Goal: Information Seeking & Learning: Learn about a topic

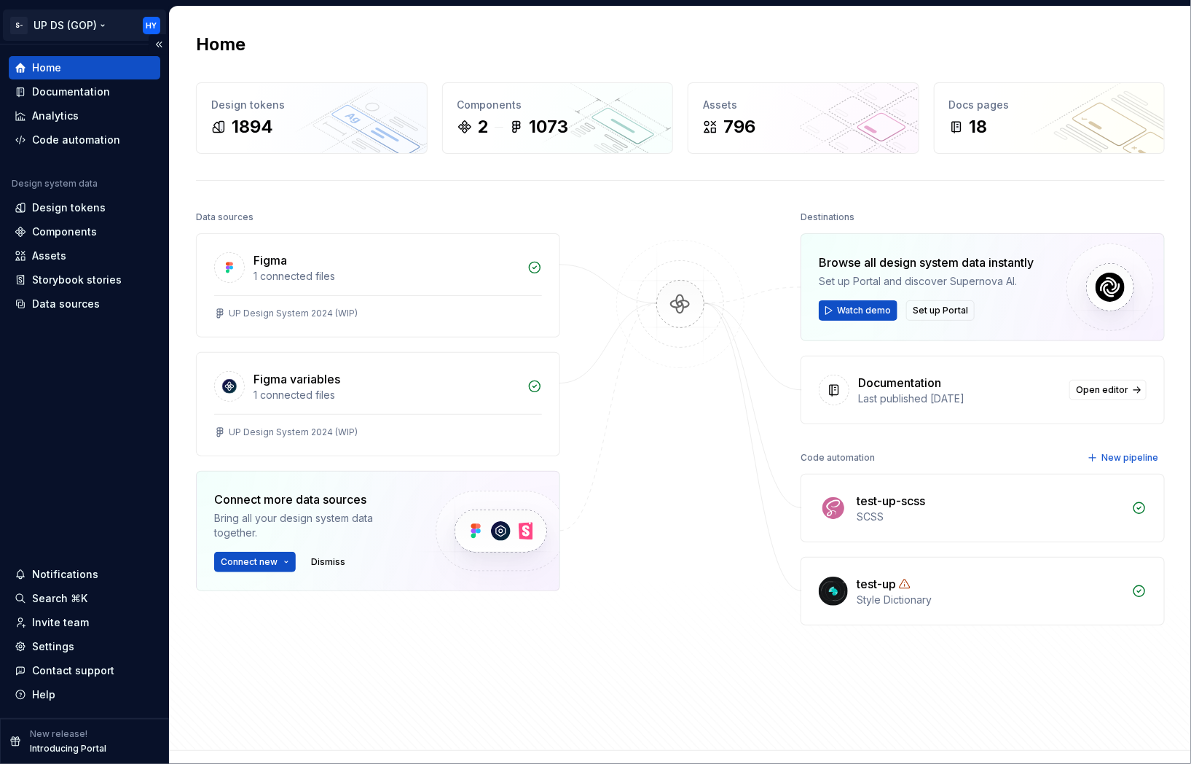
click at [107, 27] on html "S- UP DS (GOP) HY Home Documentation Analytics Code automation Design system da…" at bounding box center [595, 382] width 1191 height 764
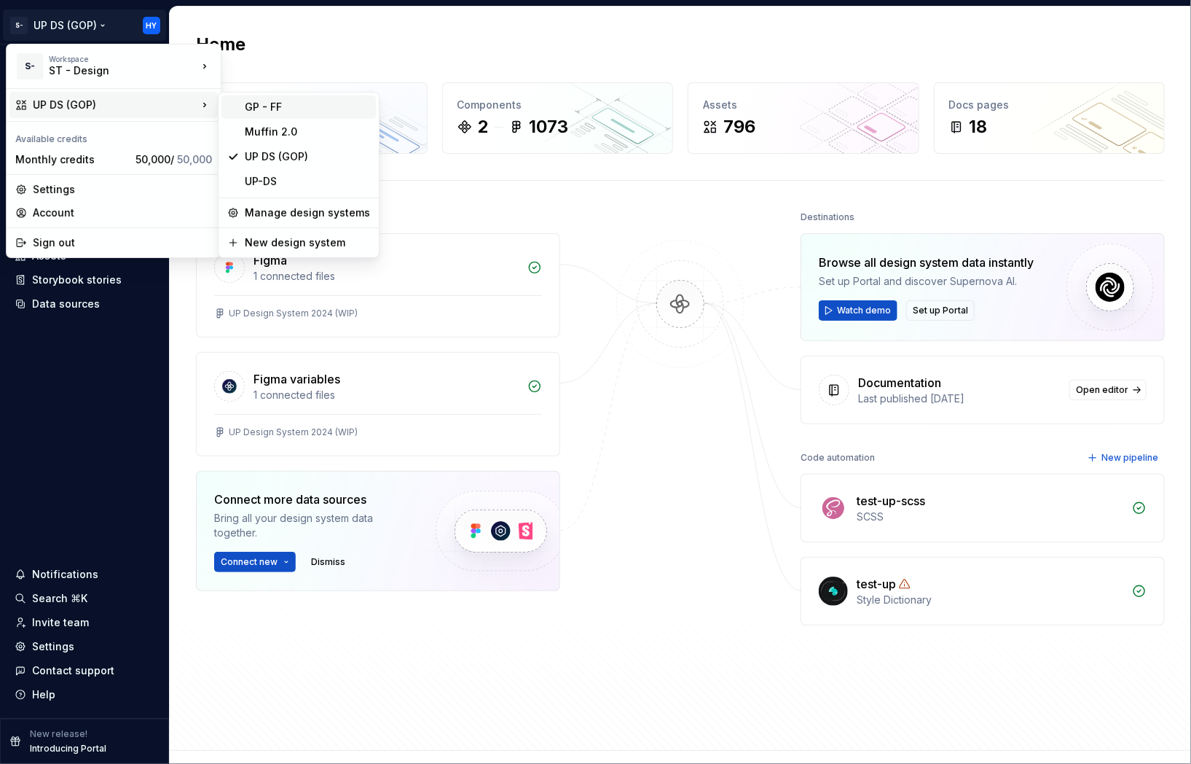
click at [281, 112] on div "GP - FF" at bounding box center [307, 107] width 125 height 15
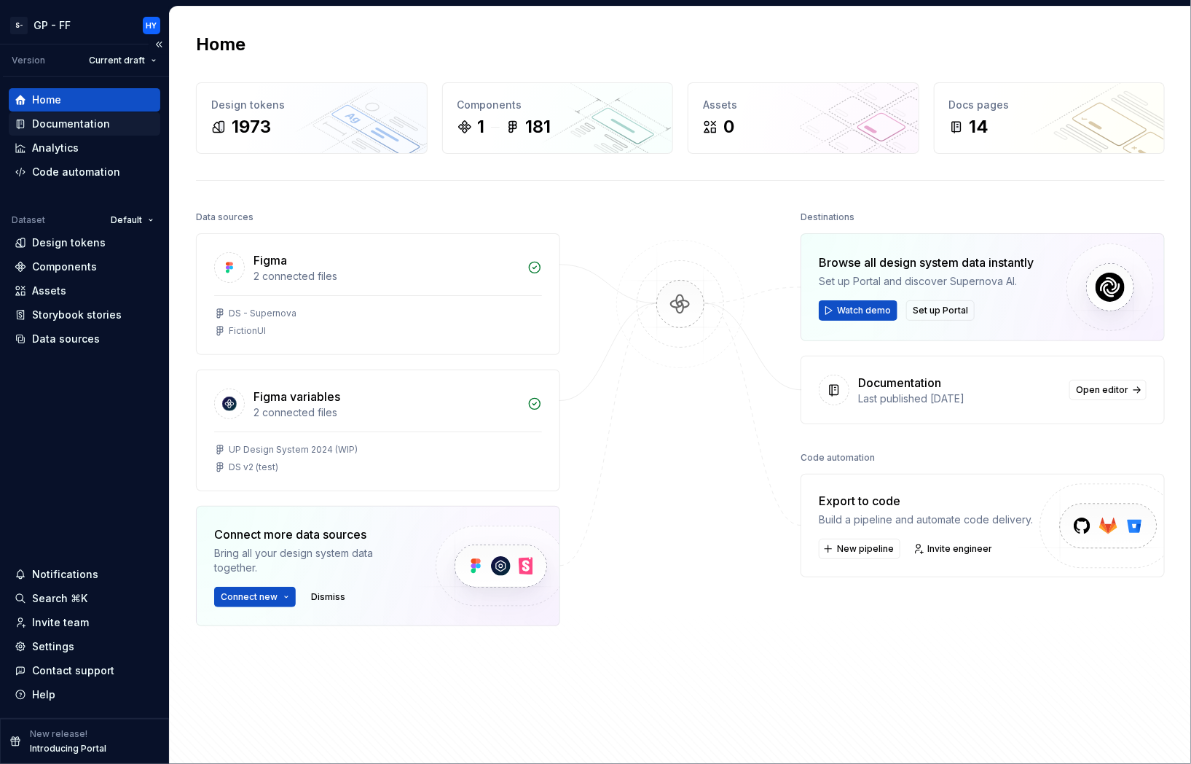
click at [70, 124] on div "Documentation" at bounding box center [71, 124] width 78 height 15
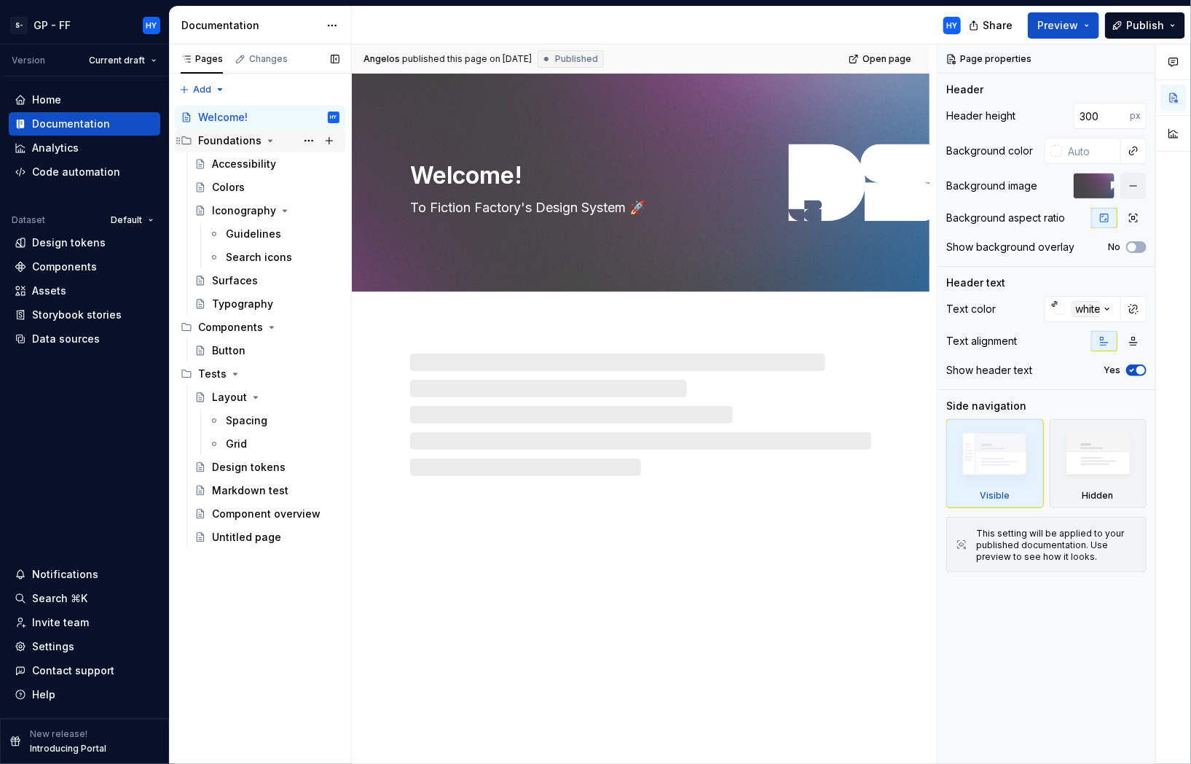
click at [255, 149] on div "Foundations" at bounding box center [268, 140] width 141 height 20
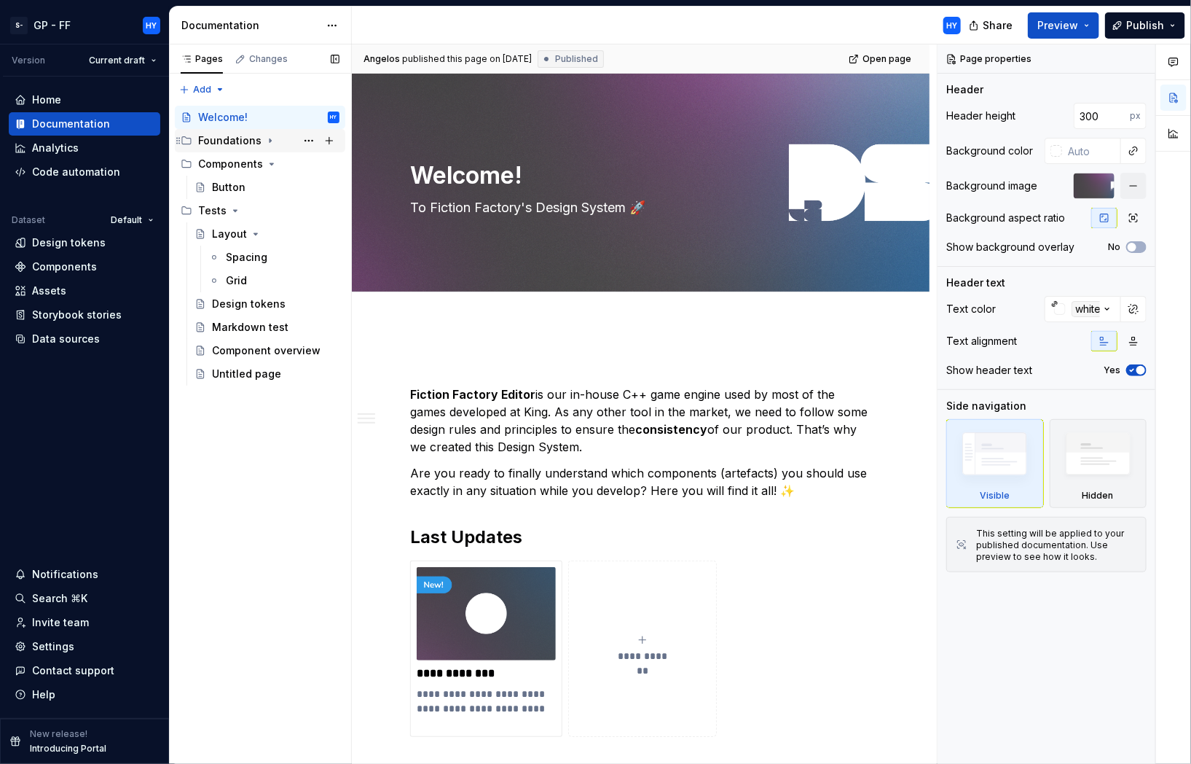
click at [255, 149] on div "Foundations" at bounding box center [268, 140] width 141 height 20
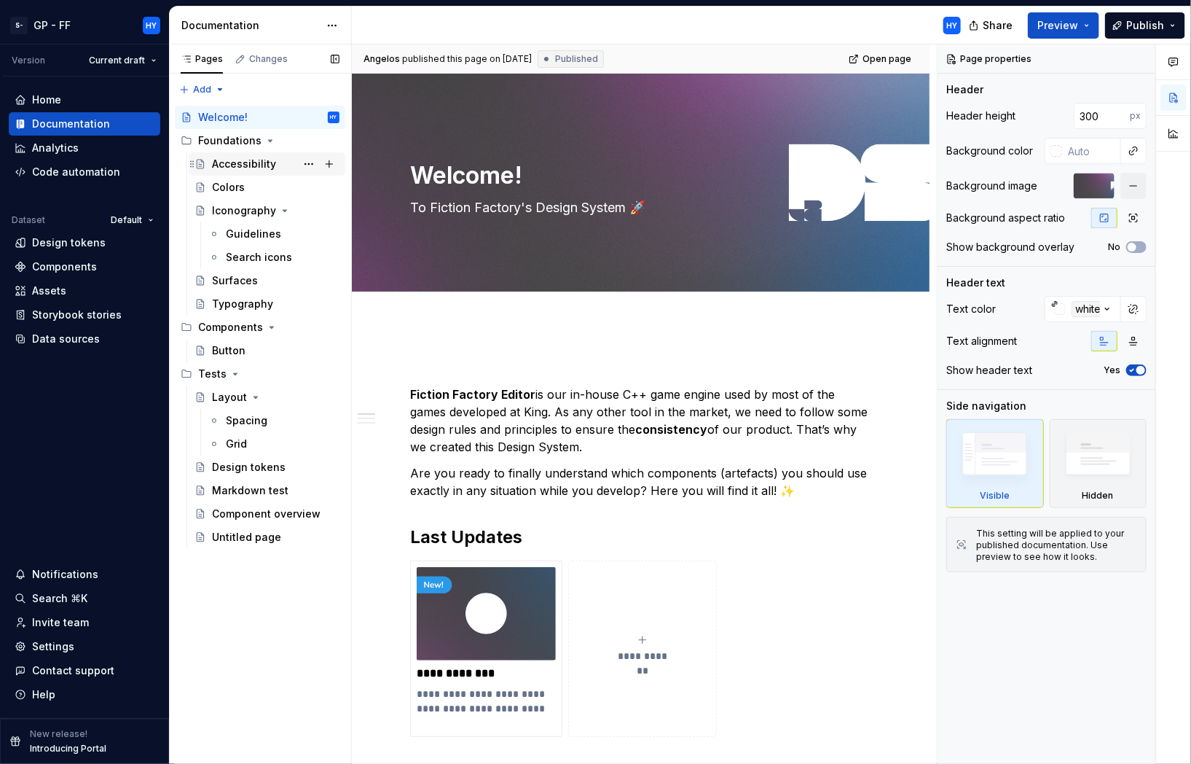
click at [257, 163] on div "Accessibility" at bounding box center [244, 164] width 64 height 15
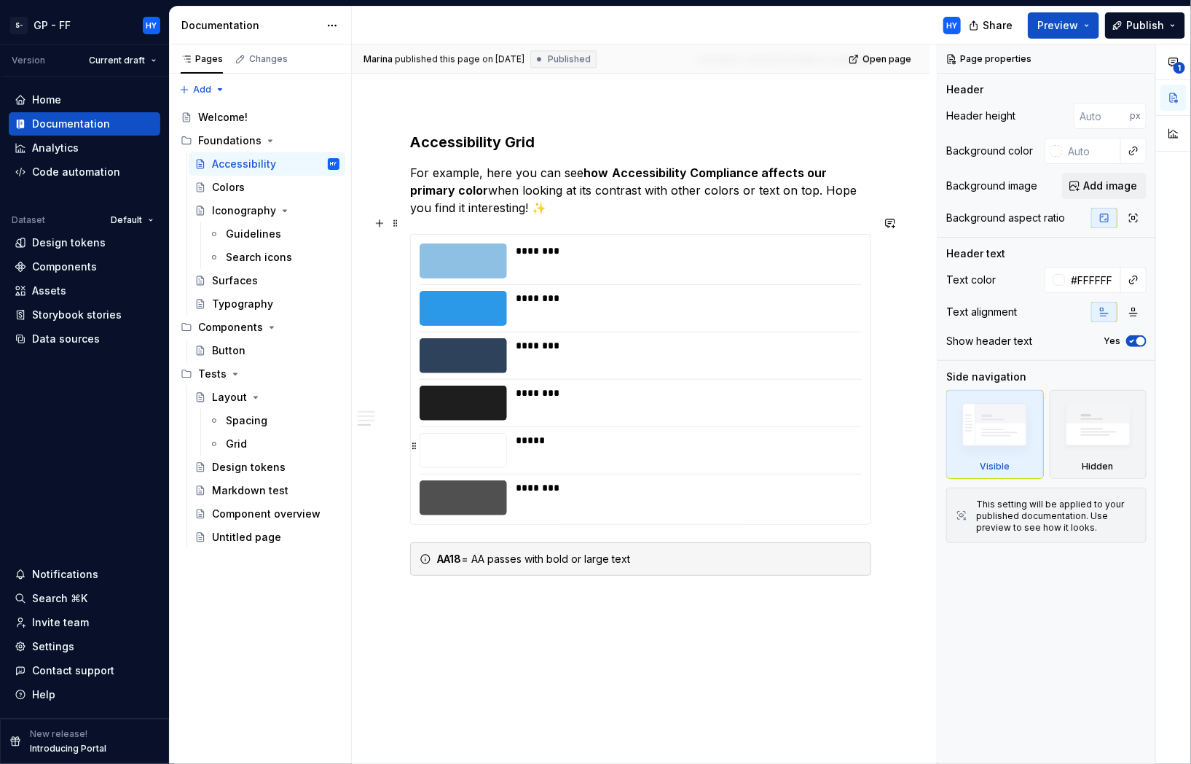
scroll to position [2000, 0]
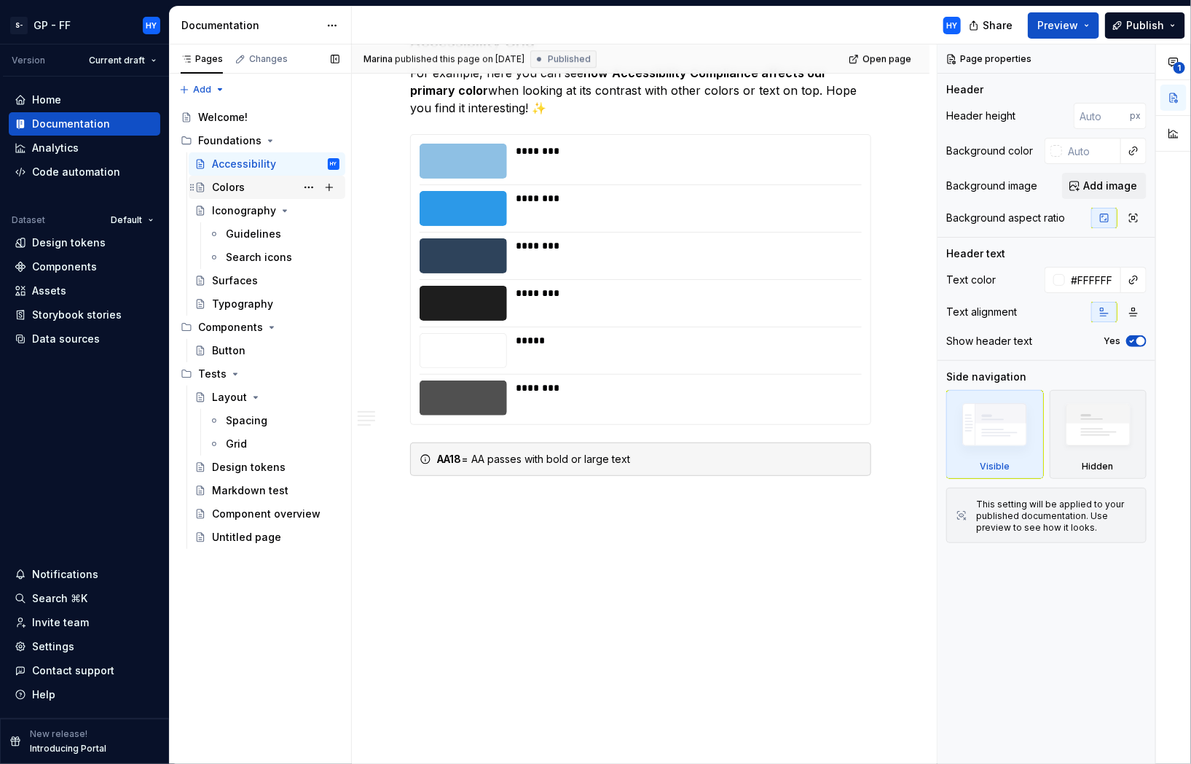
click at [238, 188] on div "Colors" at bounding box center [228, 187] width 33 height 15
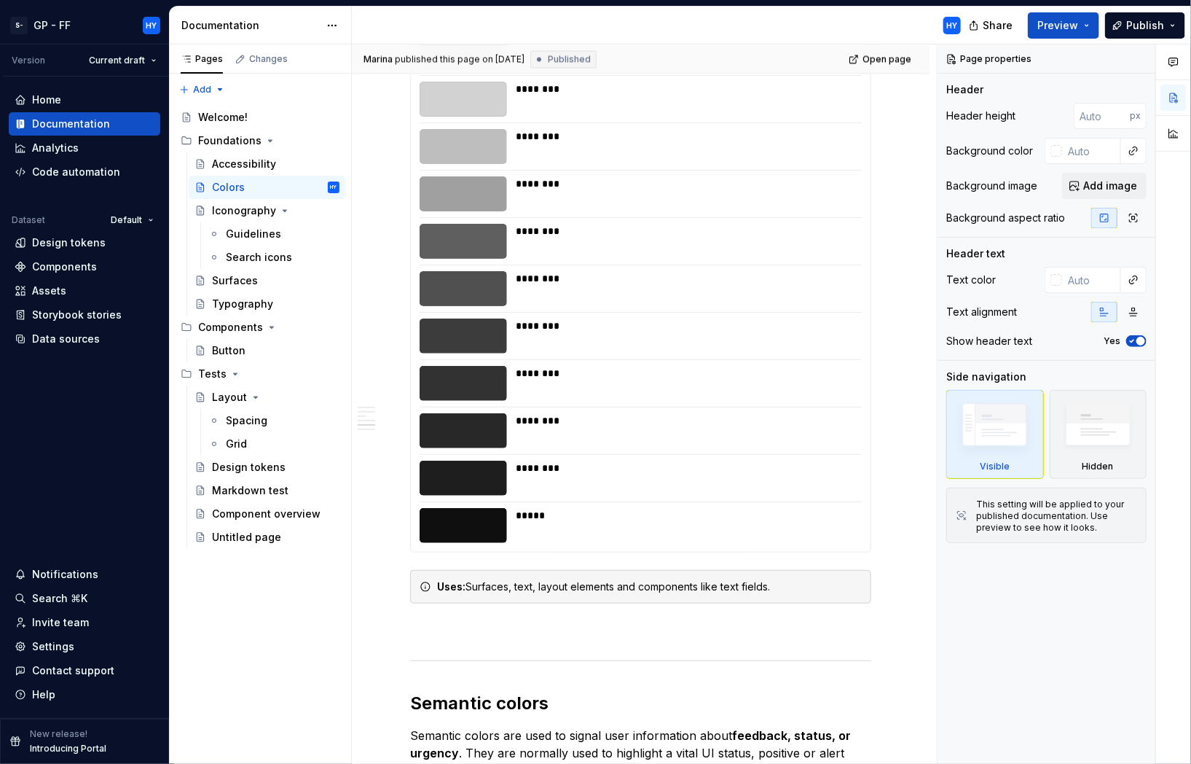
scroll to position [1392, 0]
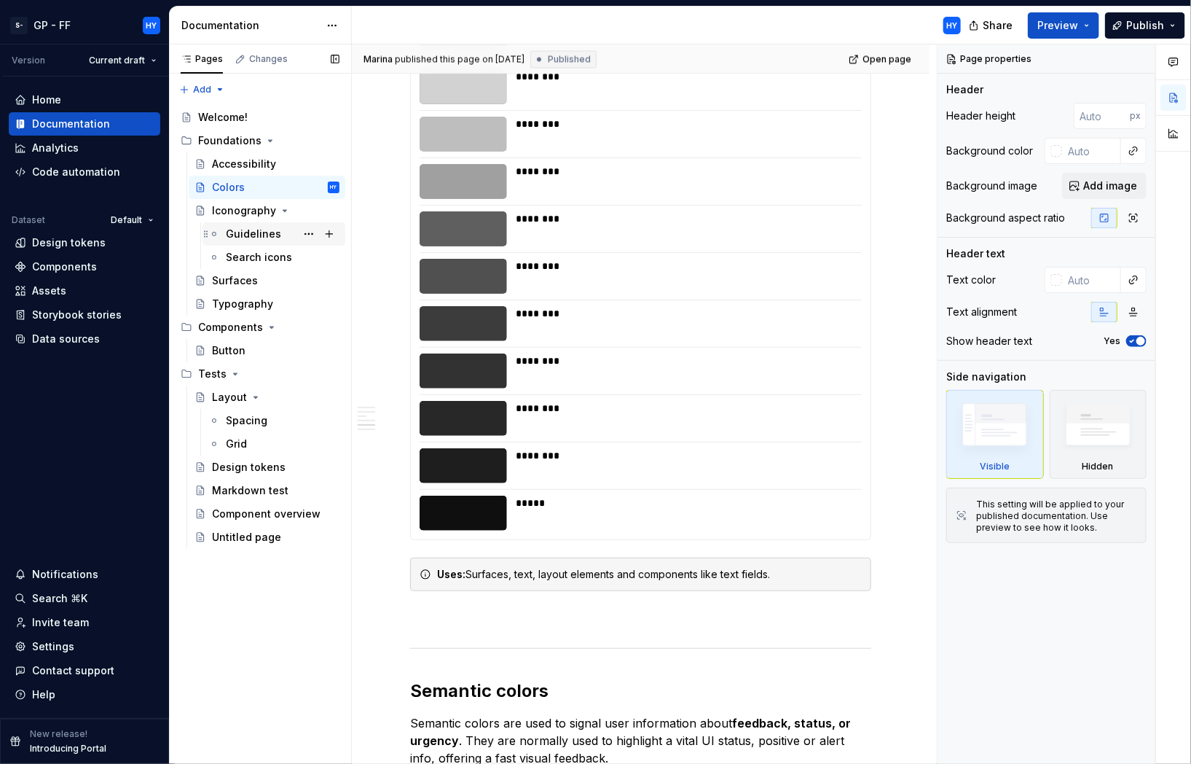
click at [260, 229] on div "Guidelines" at bounding box center [253, 234] width 55 height 15
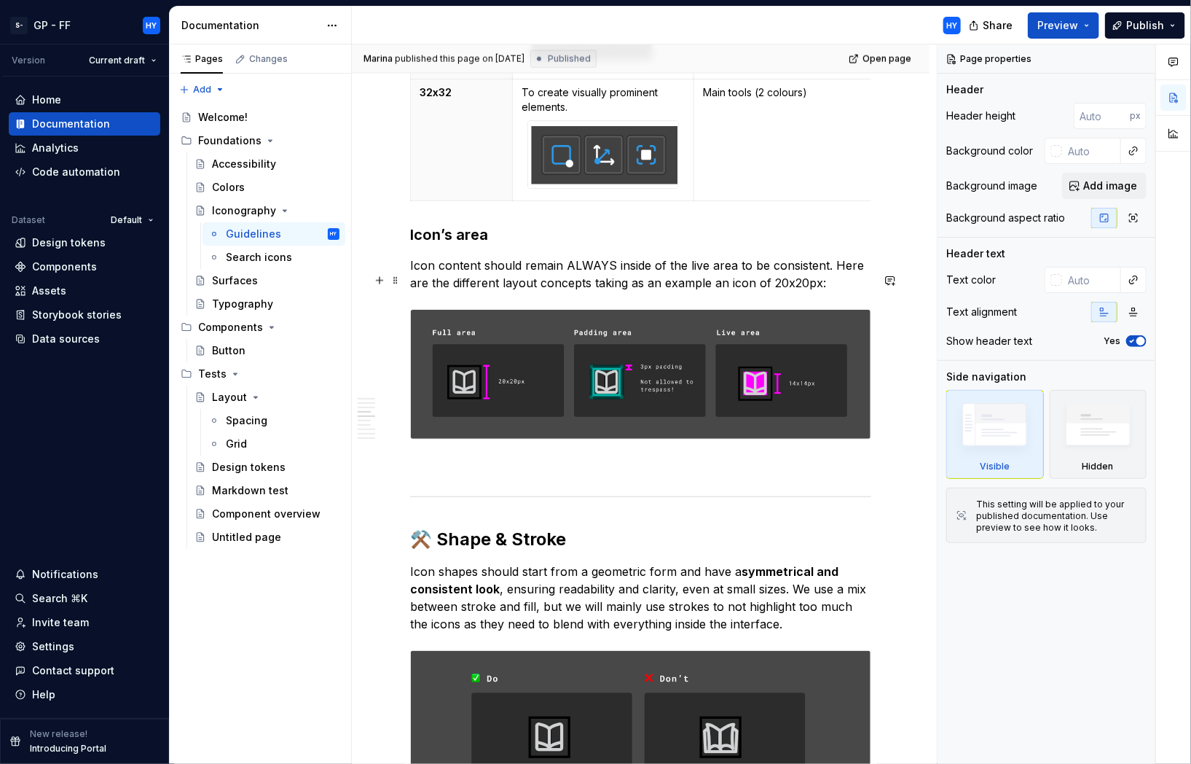
scroll to position [1020, 0]
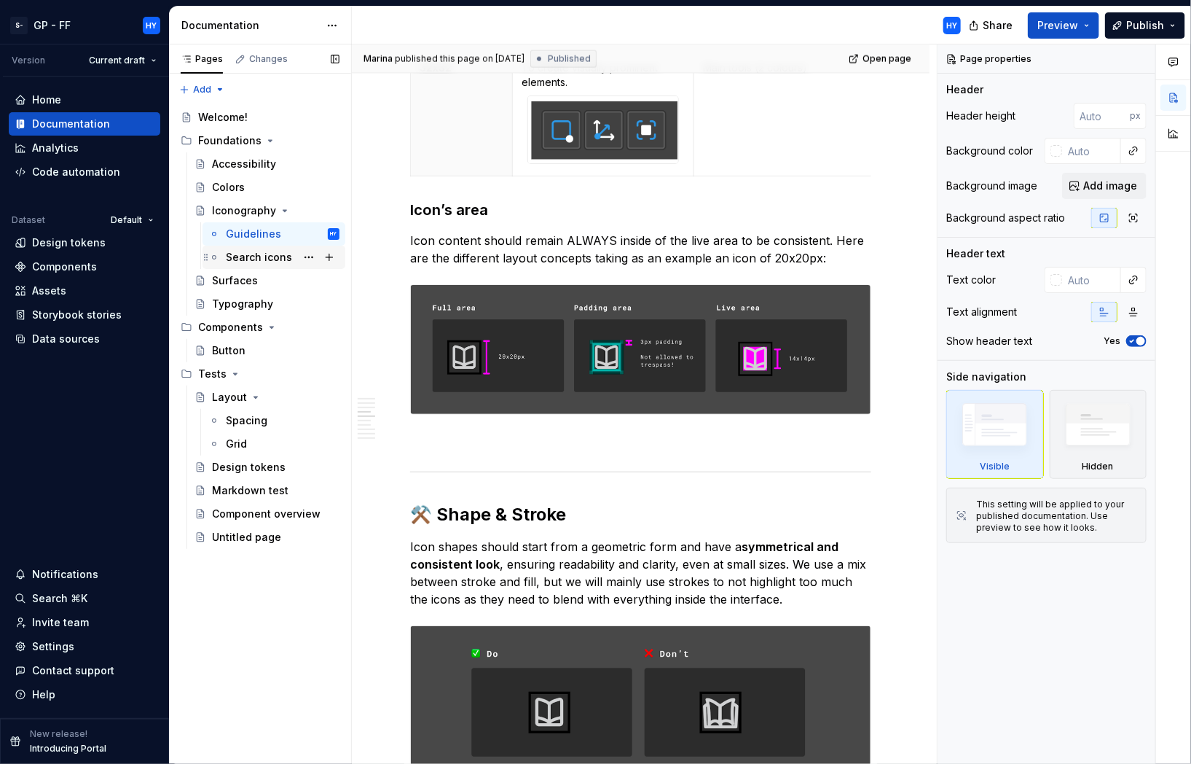
click at [276, 259] on div "Search icons" at bounding box center [259, 257] width 66 height 15
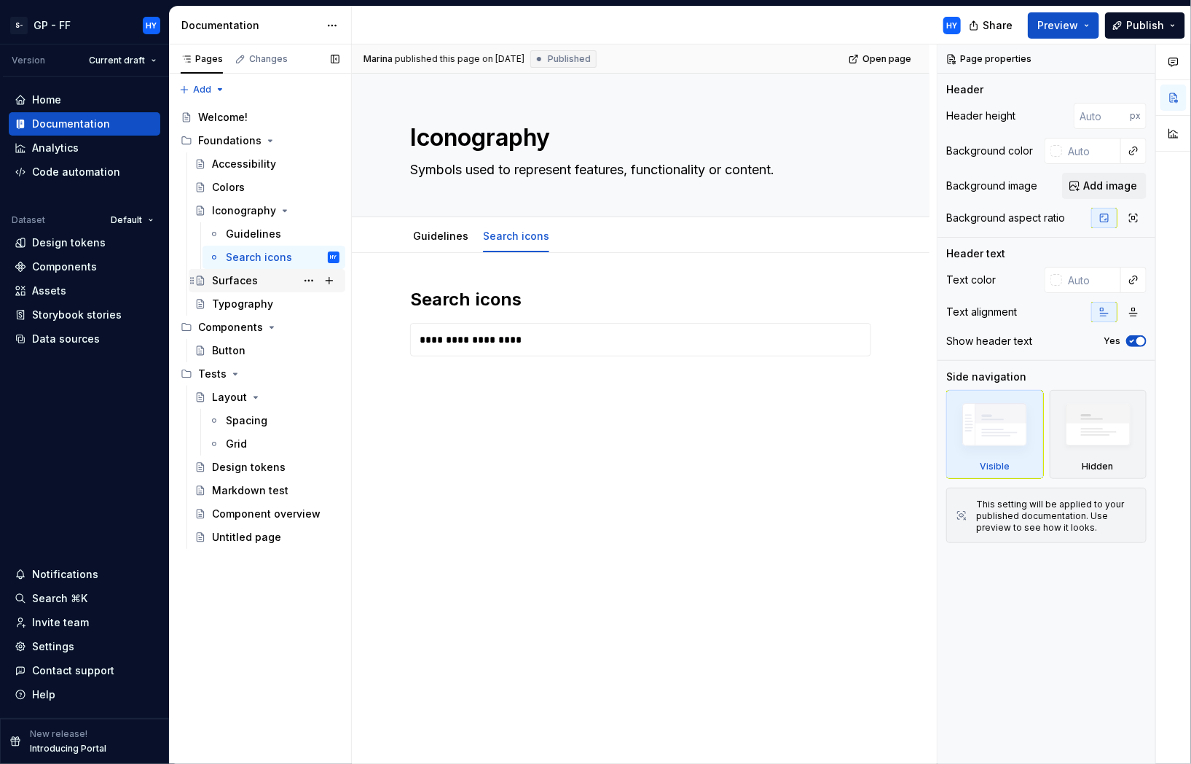
click at [262, 288] on div "Surfaces" at bounding box center [276, 280] width 128 height 20
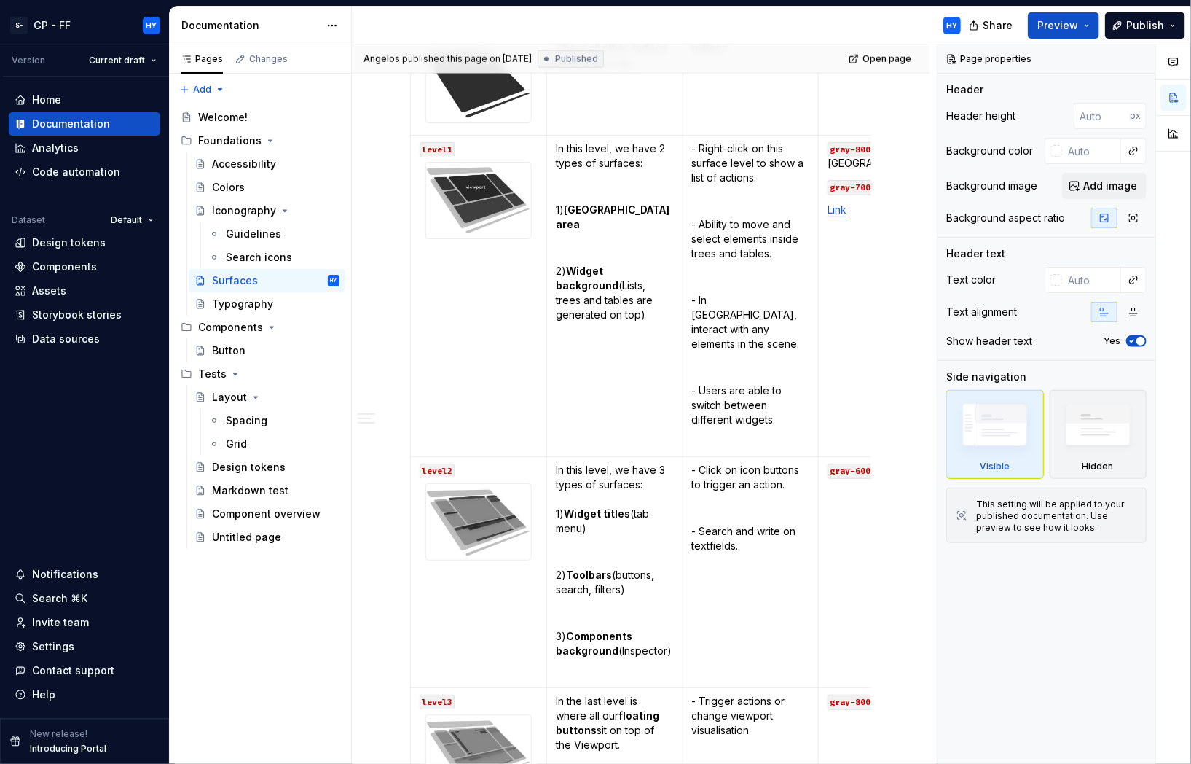
scroll to position [1156, 0]
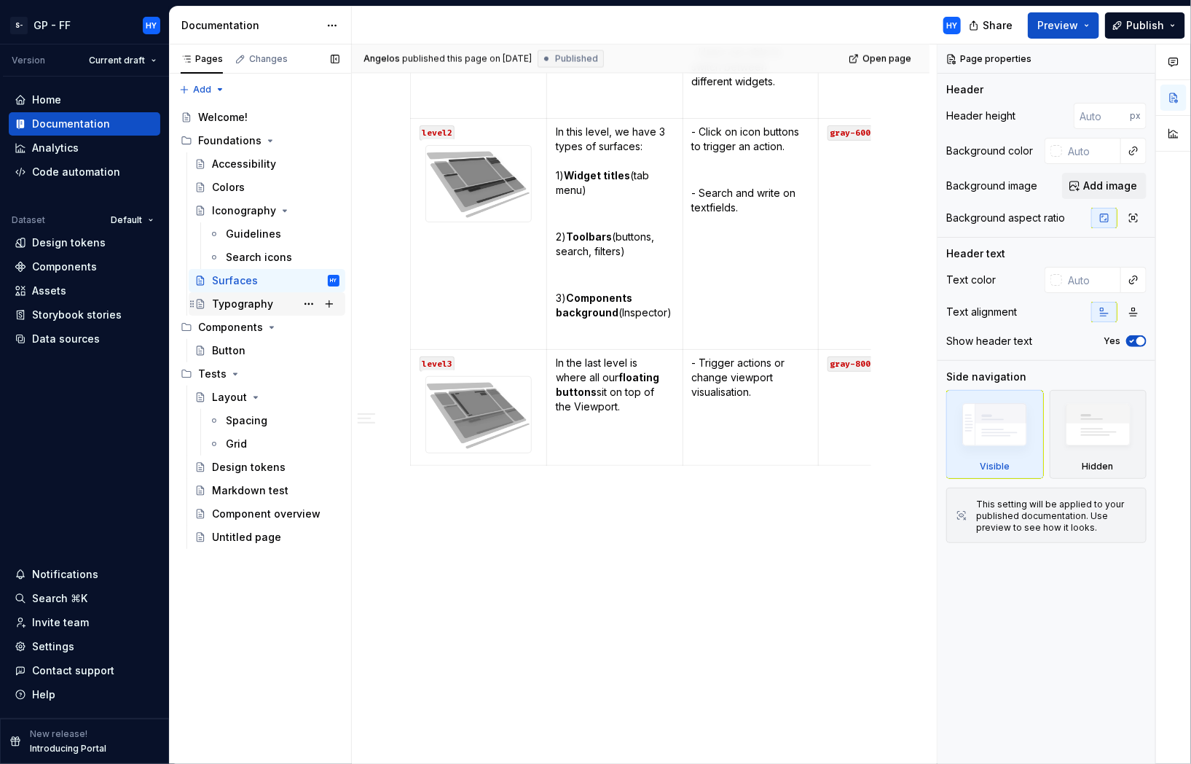
click at [270, 296] on div "Typography" at bounding box center [276, 304] width 128 height 20
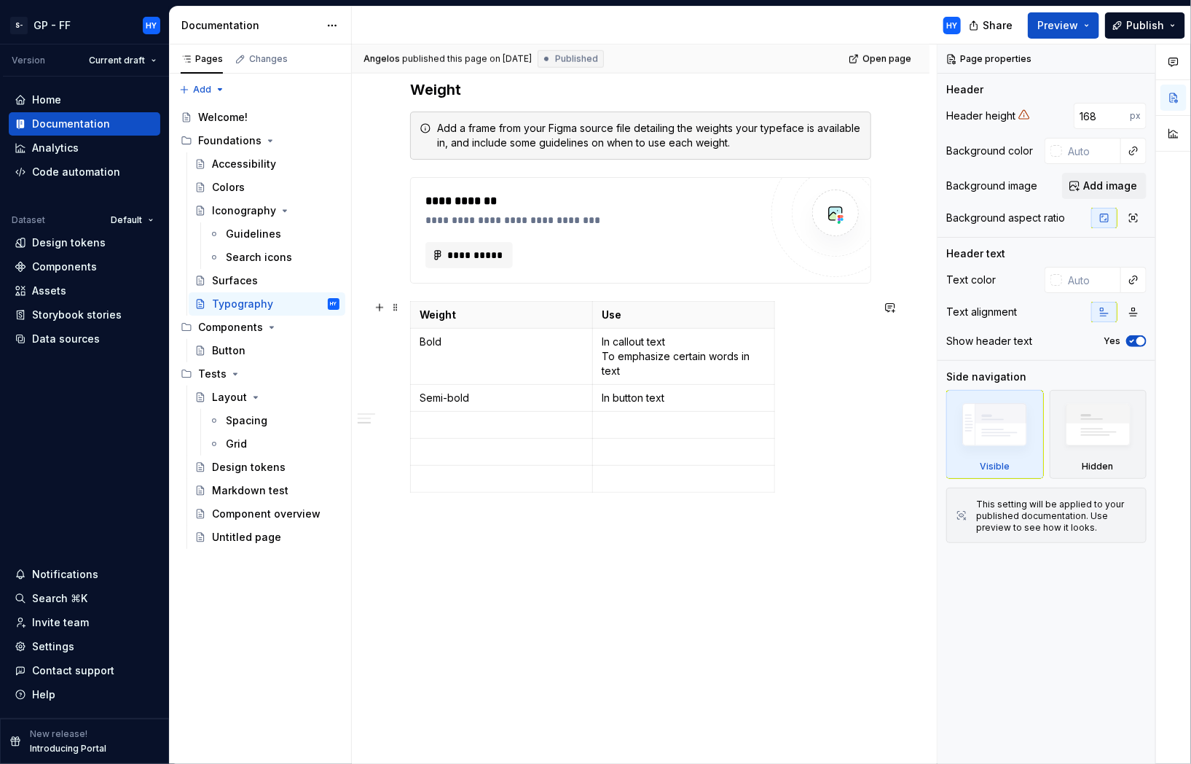
scroll to position [796, 0]
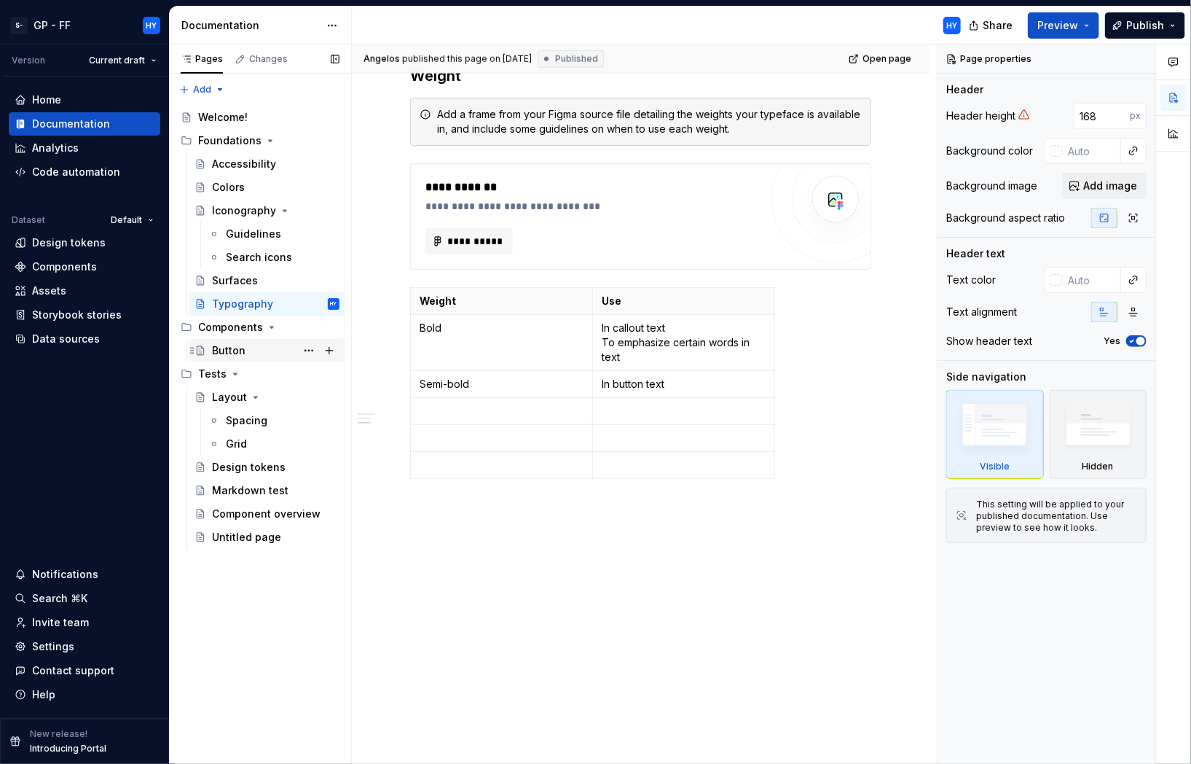
click at [230, 343] on div "Button" at bounding box center [229, 350] width 34 height 15
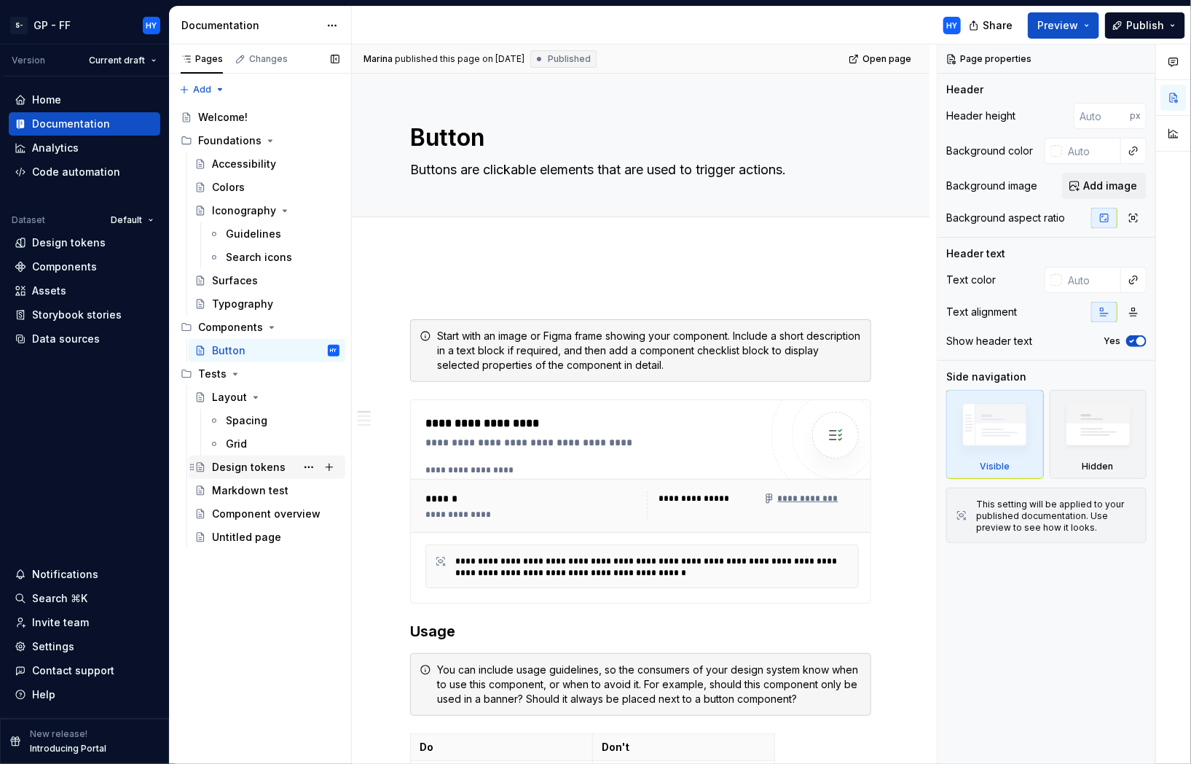
click at [257, 461] on div "Design tokens" at bounding box center [249, 467] width 74 height 15
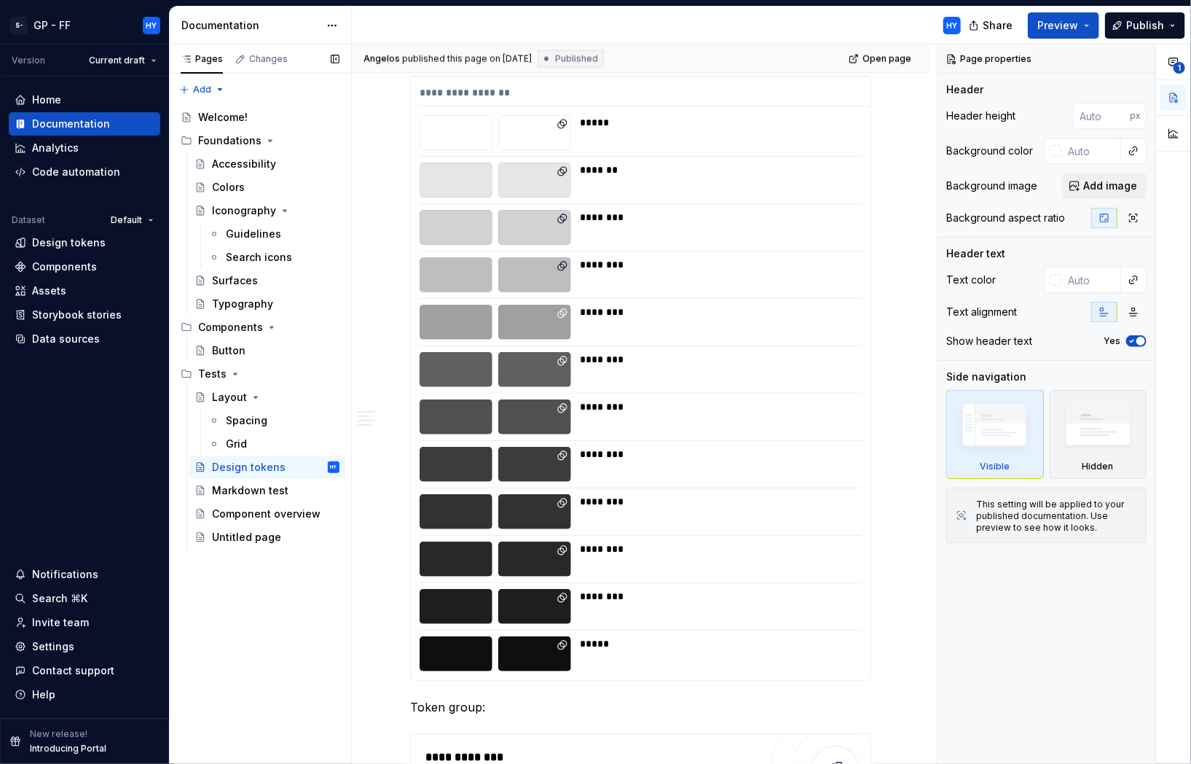
scroll to position [1030, 0]
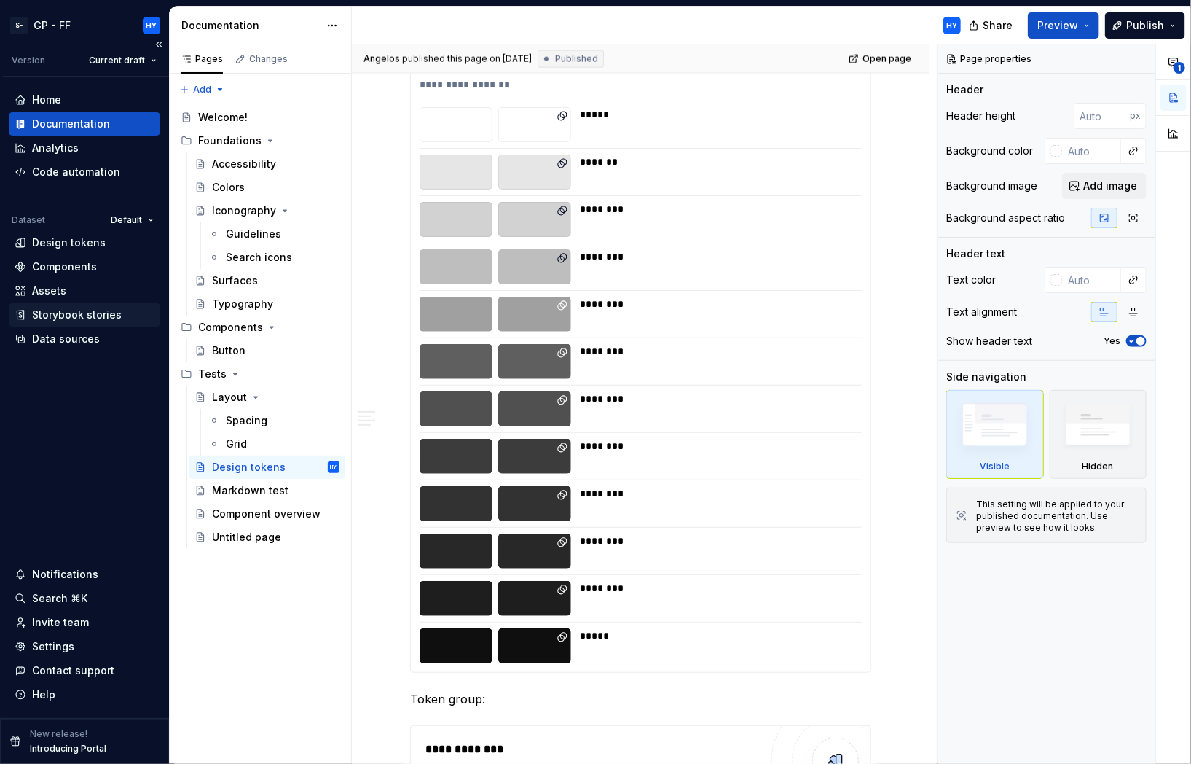
type textarea "*"
click at [67, 316] on div "Storybook stories" at bounding box center [77, 315] width 90 height 15
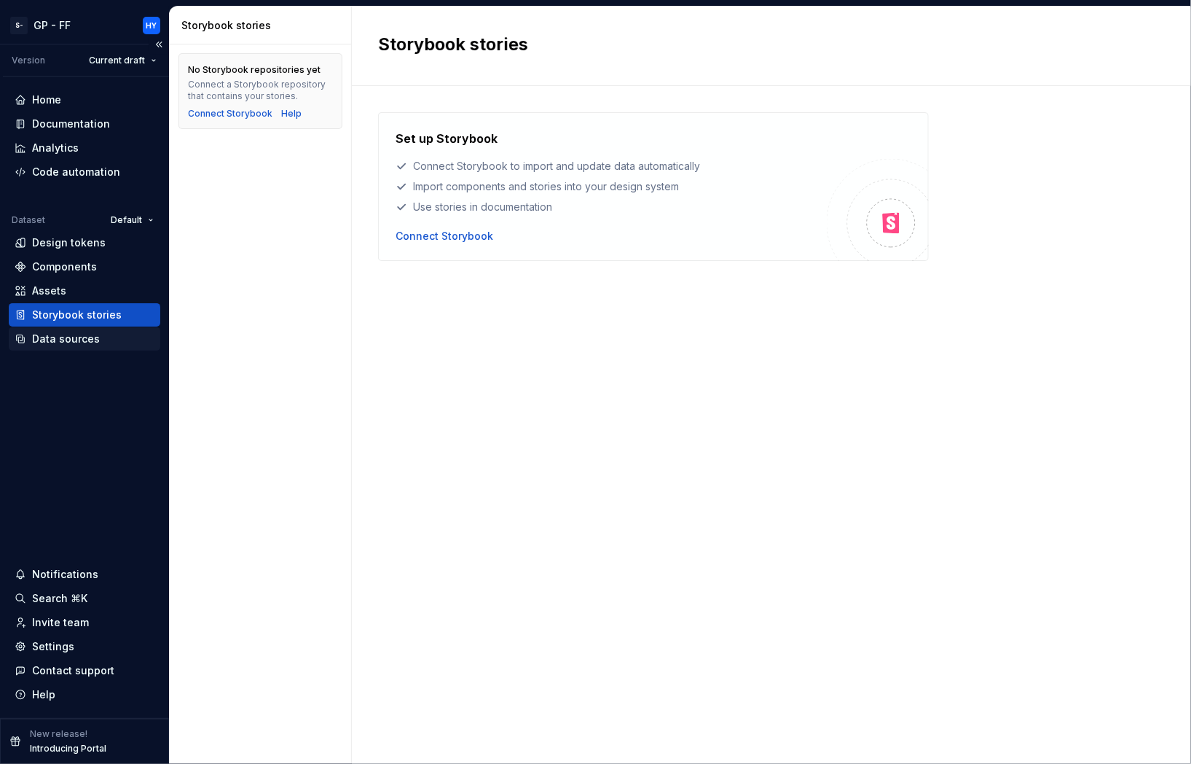
click at [71, 340] on div "Data sources" at bounding box center [66, 339] width 68 height 15
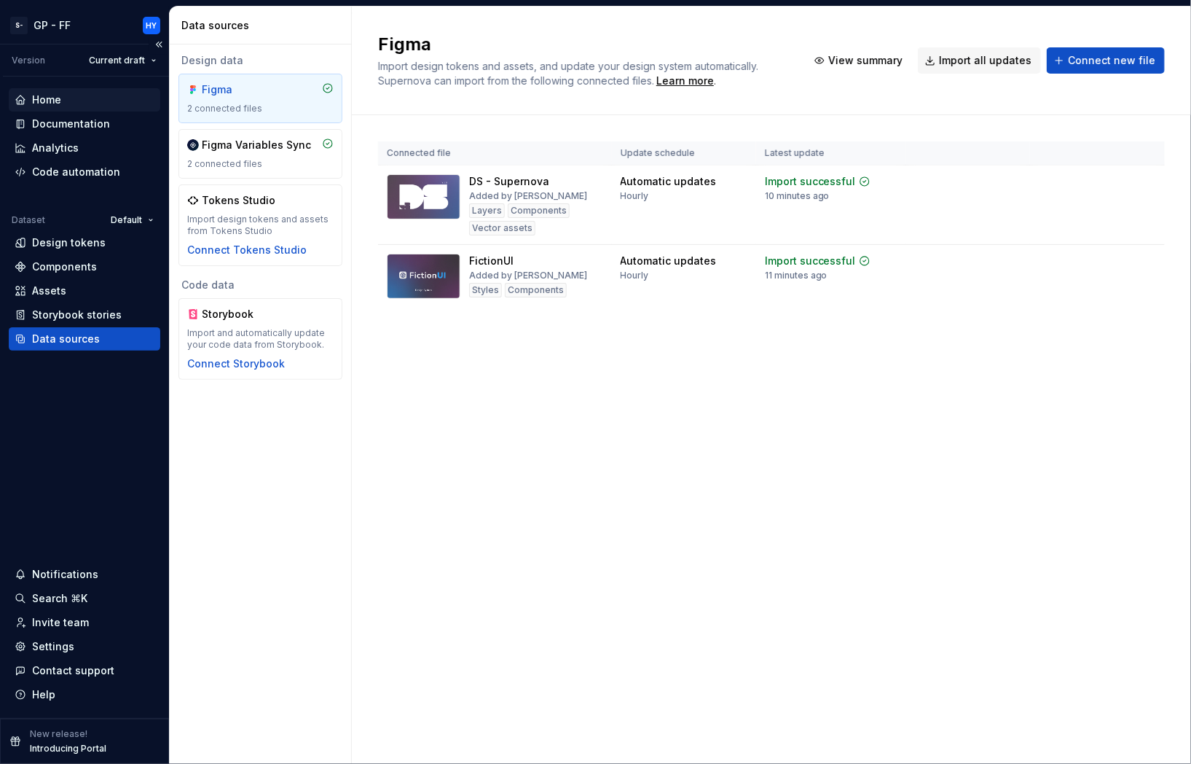
click at [64, 98] on div "Home" at bounding box center [85, 100] width 140 height 15
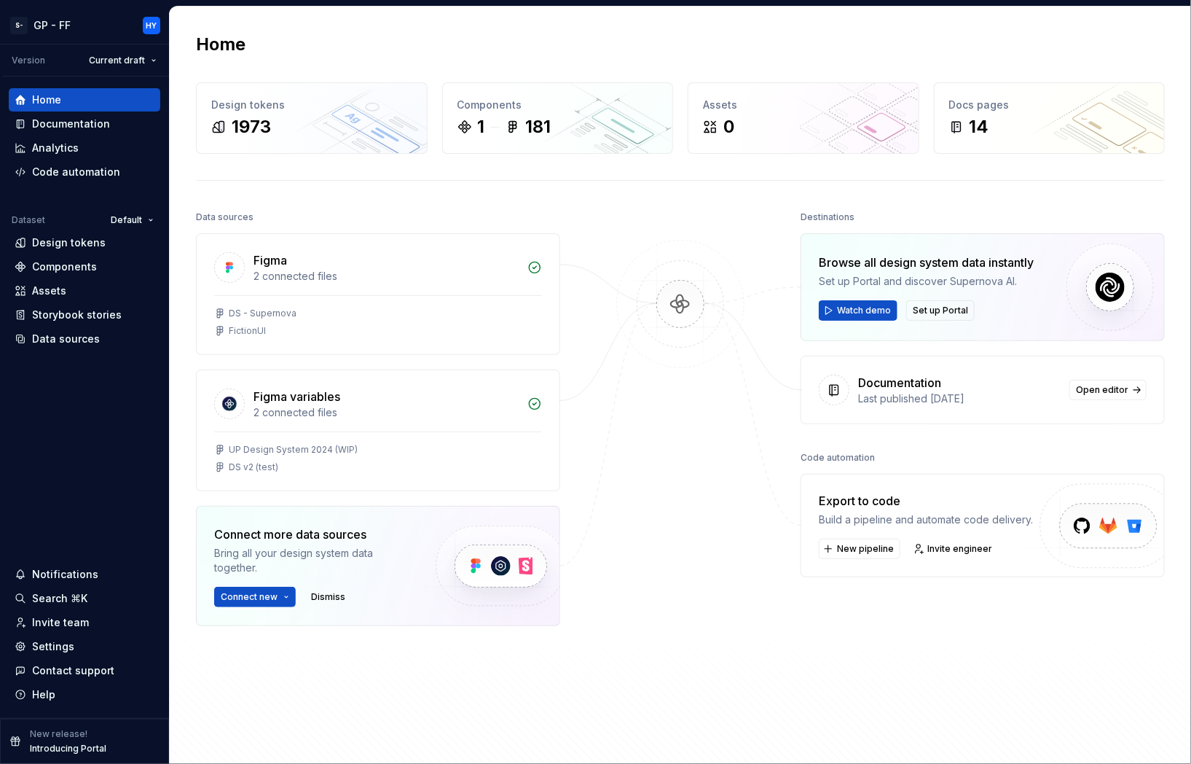
click at [1056, 214] on div "Destinations" at bounding box center [983, 217] width 364 height 20
